Goal: Task Accomplishment & Management: Manage account settings

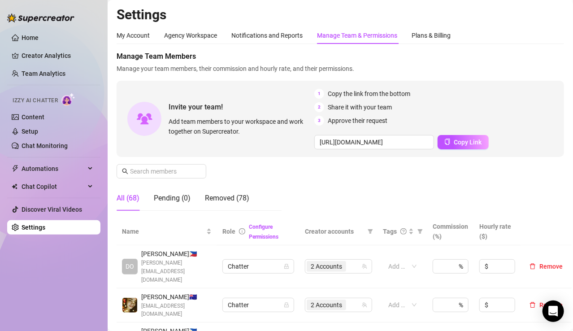
drag, startPoint x: 544, startPoint y: 52, endPoint x: 466, endPoint y: 52, distance: 77.5
click at [544, 52] on span "Manage Team Members" at bounding box center [339, 56] width 447 height 11
click at [552, 53] on span "Manage Team Members" at bounding box center [339, 56] width 447 height 11
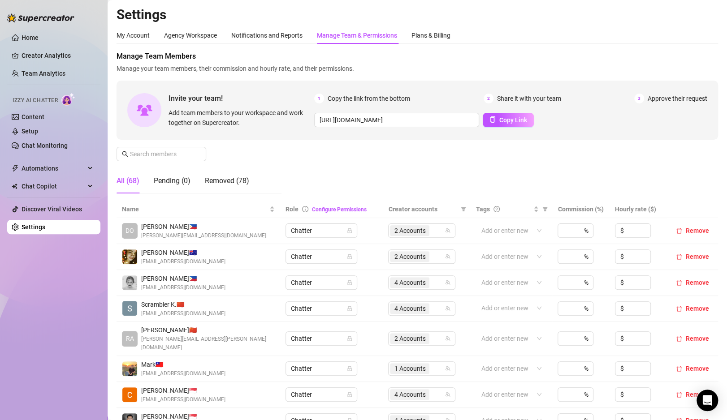
click at [78, 314] on div "Home Creator Analytics Team Analytics Izzy AI Chatter Content Setup Chat Monito…" at bounding box center [53, 206] width 93 height 412
